Goal: Task Accomplishment & Management: Manage account settings

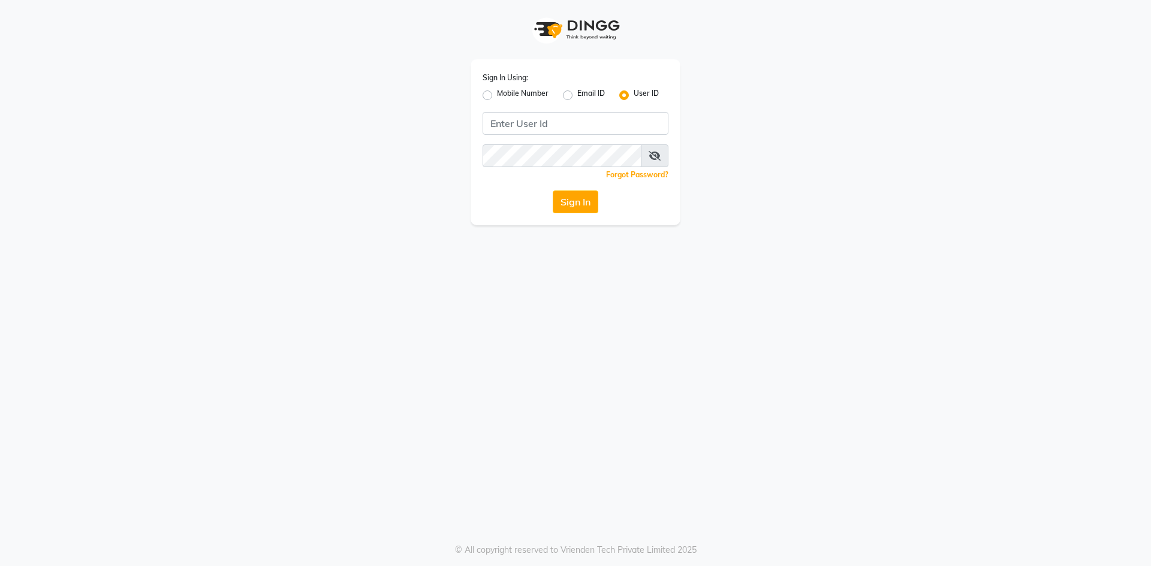
click at [497, 93] on label "Mobile Number" at bounding box center [523, 95] width 52 height 14
click at [497, 93] on input "Mobile Number" at bounding box center [501, 92] width 8 height 8
radio input "true"
radio input "false"
click at [599, 123] on input "Username" at bounding box center [596, 123] width 146 height 23
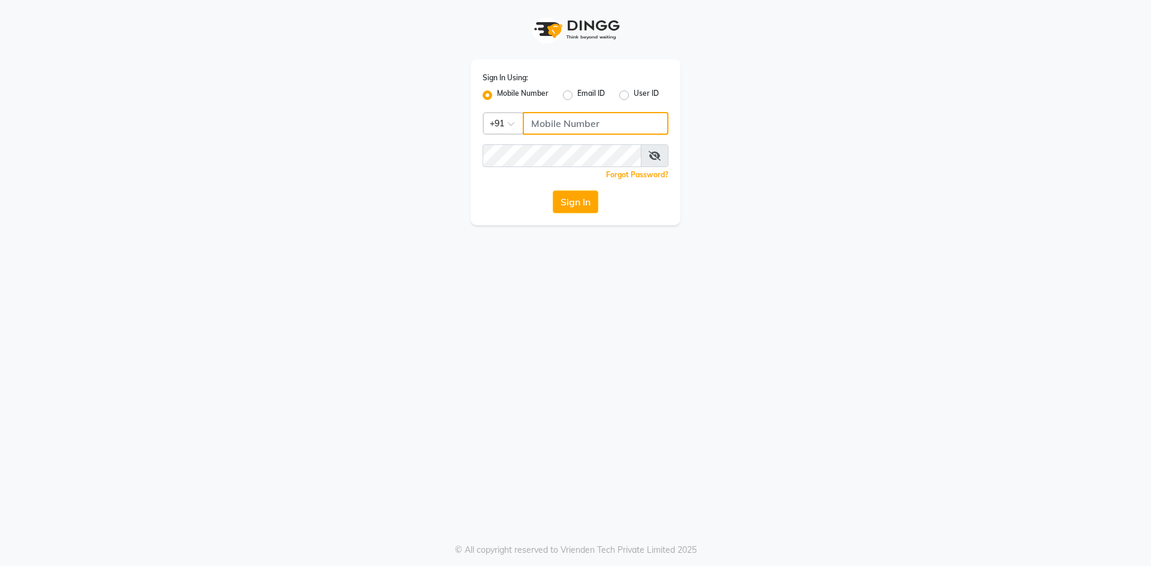
click at [543, 122] on input "Username" at bounding box center [596, 123] width 146 height 23
type input "9346469616"
click at [553, 191] on button "Sign In" at bounding box center [576, 202] width 46 height 23
click at [587, 200] on button "Sign In" at bounding box center [576, 202] width 46 height 23
click at [570, 205] on button "Sign In" at bounding box center [576, 202] width 46 height 23
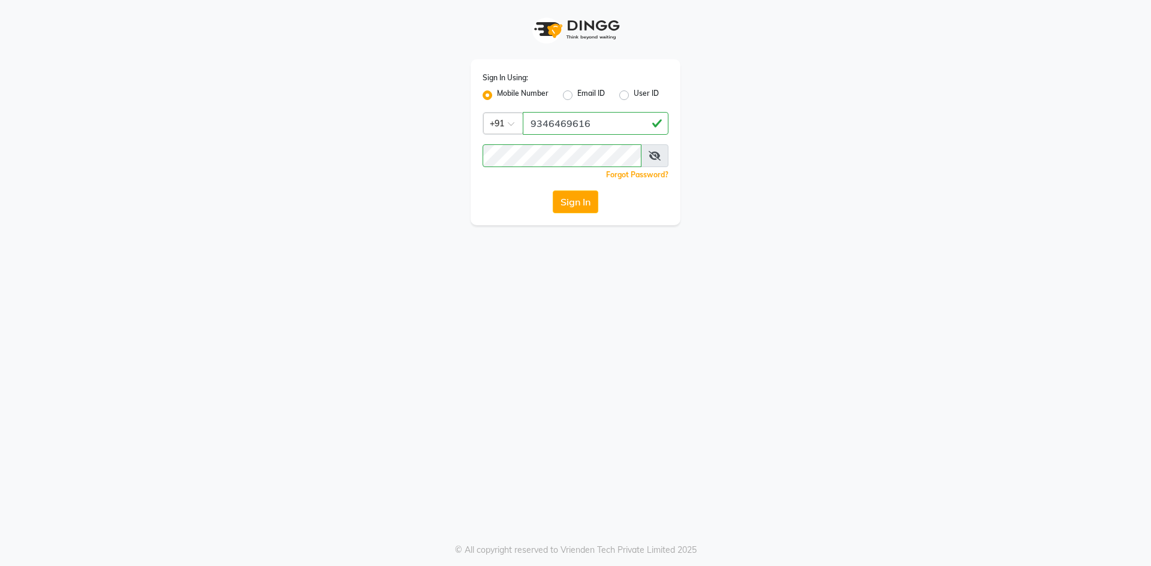
click at [439, 364] on div "Sign In Using: Mobile Number Email ID User ID Country Code × [PHONE_NUMBER] Rem…" at bounding box center [575, 283] width 1151 height 566
click at [586, 204] on button "Sign In" at bounding box center [576, 202] width 46 height 23
